Goal: Task Accomplishment & Management: Use online tool/utility

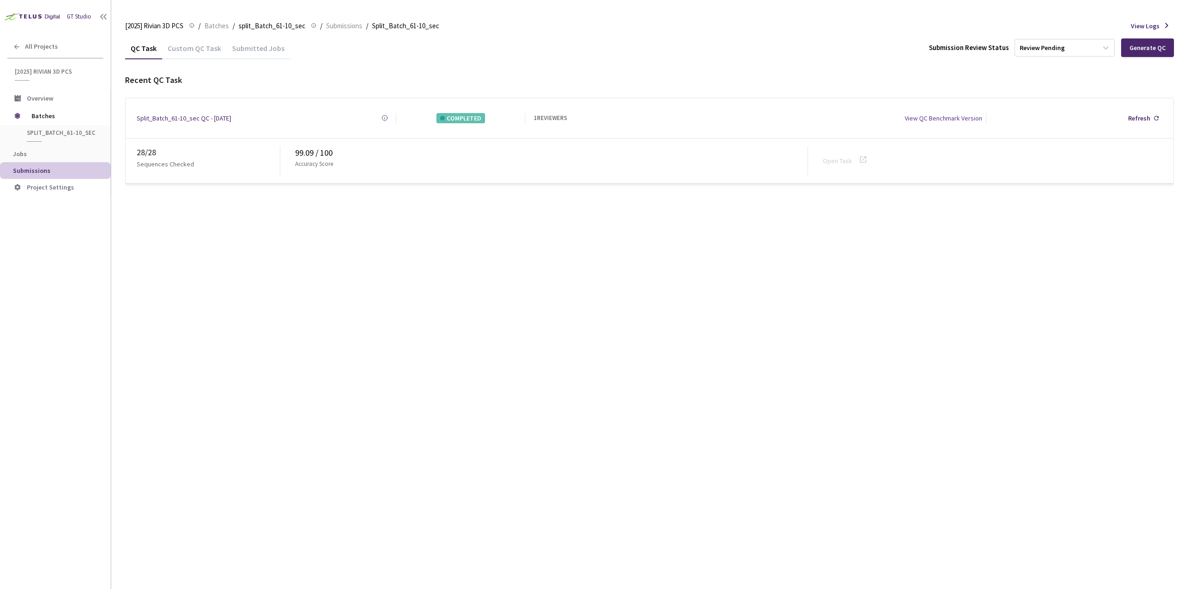
click at [868, 156] on div at bounding box center [866, 161] width 17 height 14
click at [863, 157] on icon at bounding box center [863, 159] width 11 height 11
click at [206, 51] on div "Custom QC Task" at bounding box center [194, 52] width 64 height 16
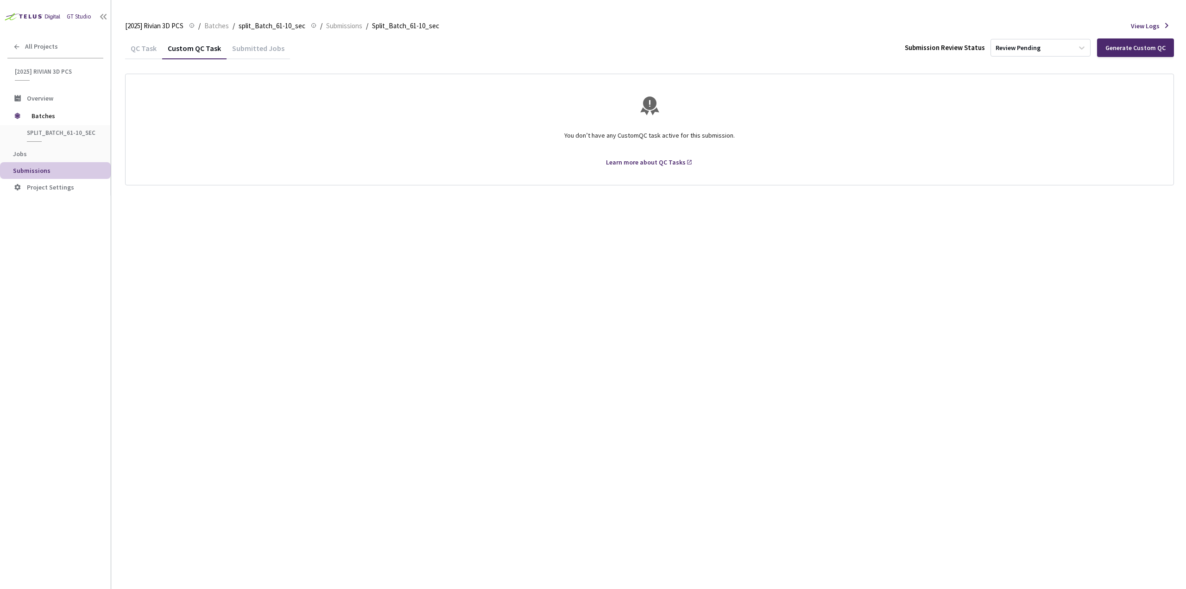
click at [148, 51] on div "QC Task" at bounding box center [143, 52] width 37 height 16
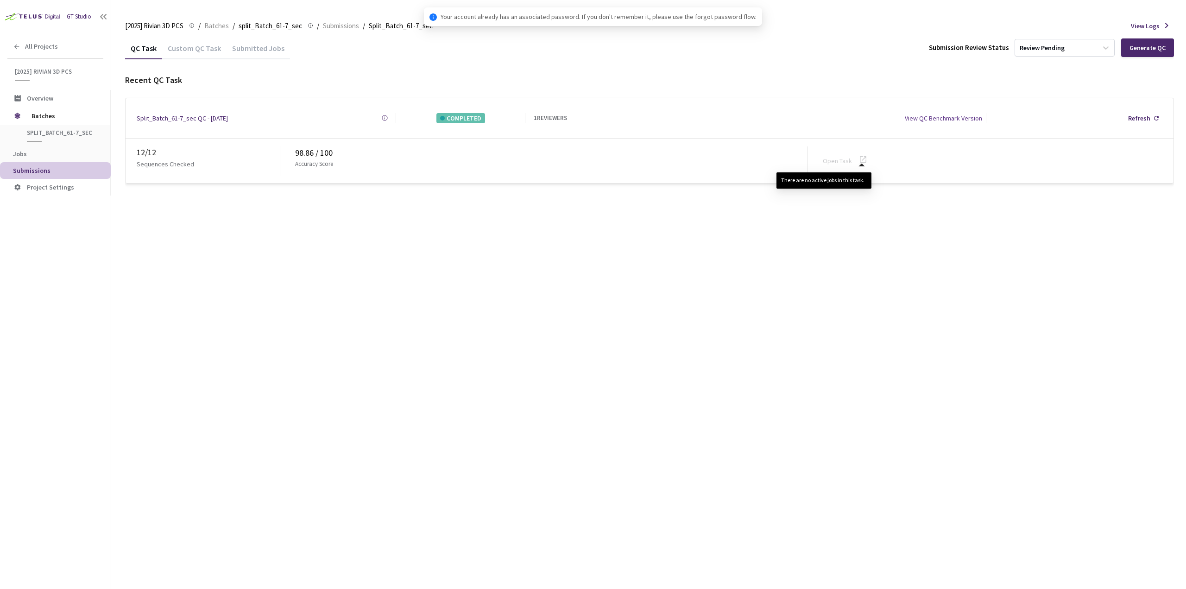
click at [866, 154] on icon at bounding box center [863, 159] width 11 height 11
click at [39, 115] on span "Batches" at bounding box center [63, 116] width 63 height 19
